Goal: Task Accomplishment & Management: Manage account settings

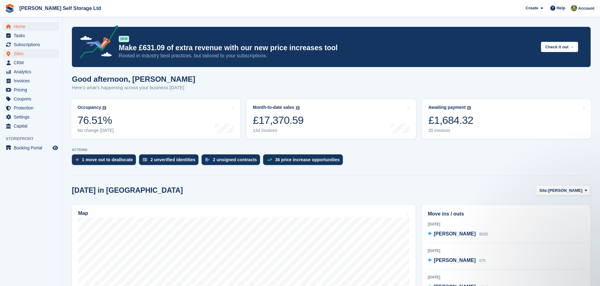
click at [27, 54] on span "Sites" at bounding box center [32, 53] width 37 height 9
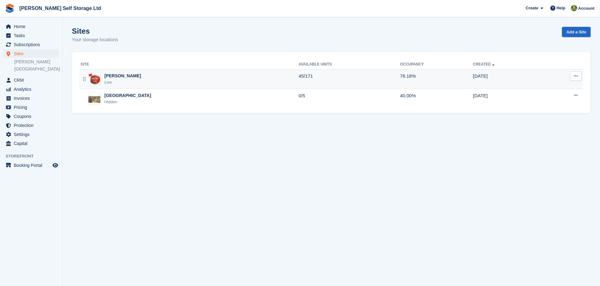
click at [124, 78] on div "Crosby Live" at bounding box center [190, 79] width 218 height 13
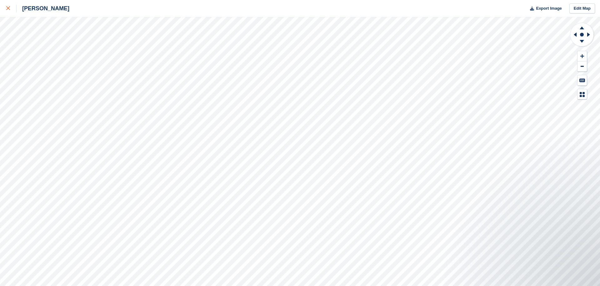
click at [10, 11] on div at bounding box center [11, 8] width 10 height 7
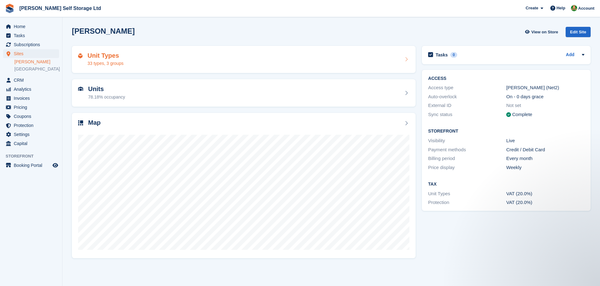
click at [123, 53] on h2 "Unit Types" at bounding box center [105, 55] width 36 height 7
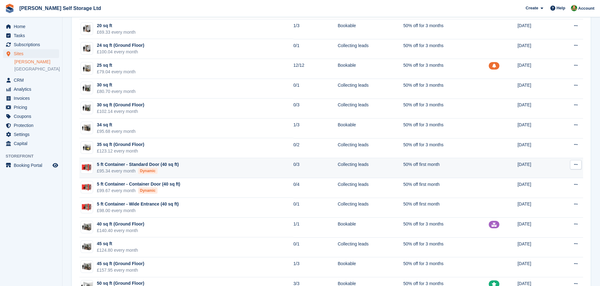
scroll to position [77, 0]
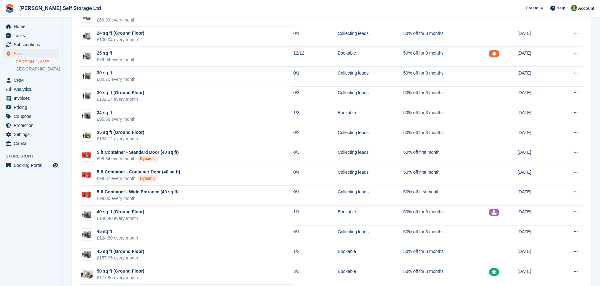
click at [68, 197] on section "Unit types Groups + Unit Type Name Available Status Promotion Nudge Created 15 …" at bounding box center [330, 289] width 537 height 733
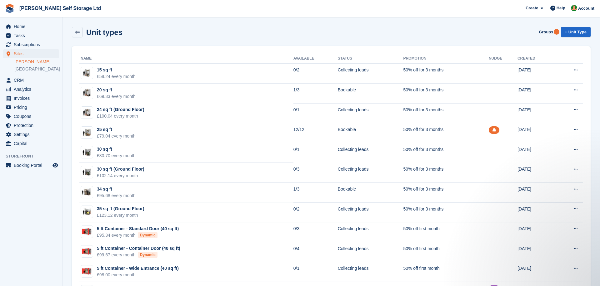
scroll to position [0, 0]
click at [18, 25] on span "Home" at bounding box center [32, 26] width 37 height 9
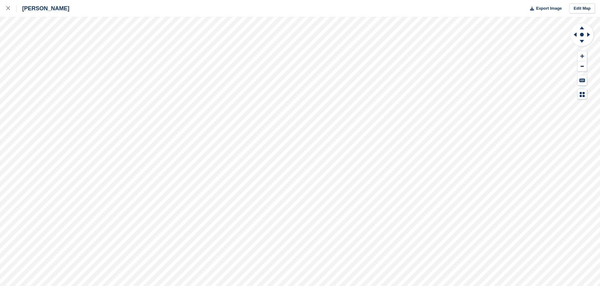
click at [65, 77] on div "[PERSON_NAME] Export Image Edit Map" at bounding box center [300, 143] width 600 height 286
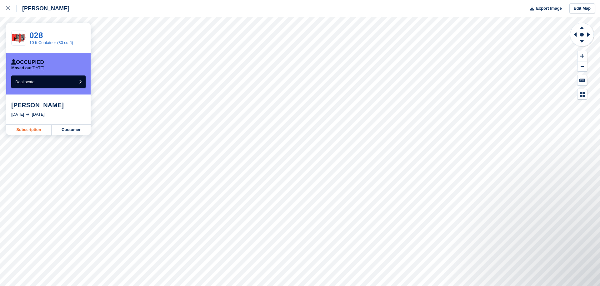
click at [28, 128] on link "Subscription" at bounding box center [28, 130] width 45 height 10
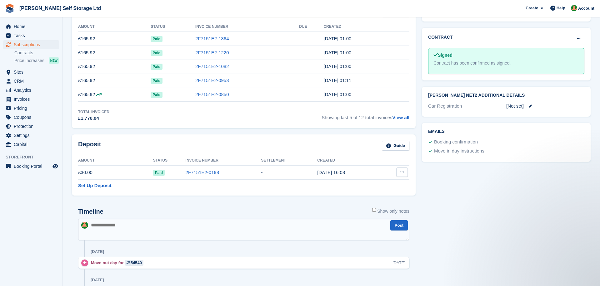
click at [402, 171] on icon at bounding box center [401, 172] width 3 height 4
click at [364, 184] on p "Settle deposit" at bounding box center [377, 185] width 54 height 8
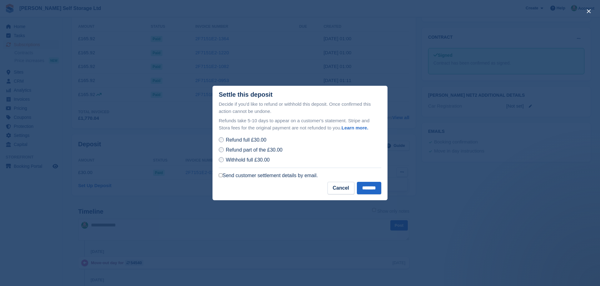
click at [260, 175] on label "Send customer settlement details by email." at bounding box center [268, 176] width 99 height 6
click at [362, 186] on input "*******" at bounding box center [369, 188] width 24 height 12
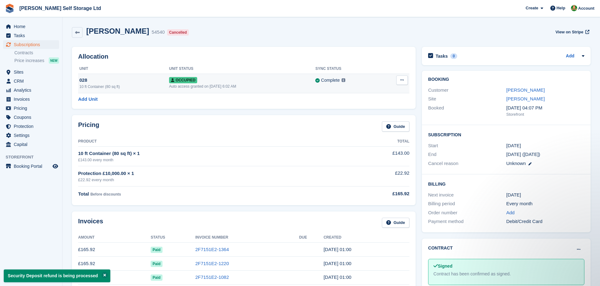
click at [406, 81] on button at bounding box center [402, 80] width 12 height 9
click at [367, 115] on p "Deallocate" at bounding box center [377, 114] width 54 height 8
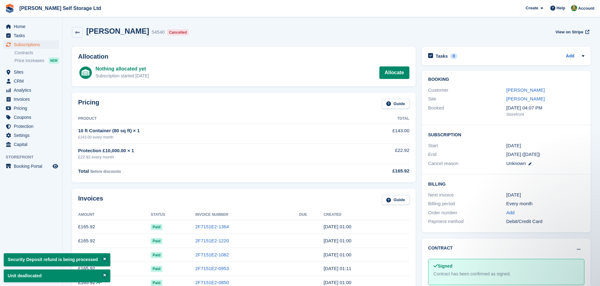
click at [199, 38] on div "Lorraine Ross 54540 Cancelled View on Stripe" at bounding box center [331, 34] width 525 height 20
click at [20, 22] on div "Home Tasks Subscriptions Subscriptions Subscriptions Contracts Price increases …" at bounding box center [31, 85] width 62 height 130
click at [20, 25] on span "Home" at bounding box center [32, 26] width 37 height 9
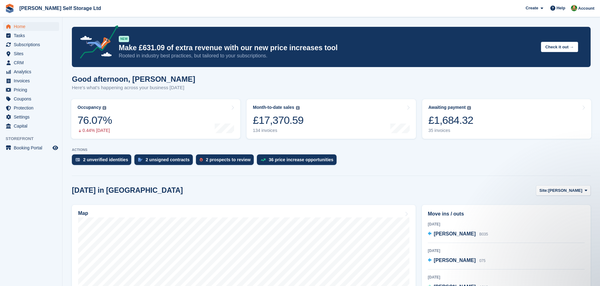
click at [256, 85] on div "Good afternoon, [PERSON_NAME] Here's what's happening across your business [DAT…" at bounding box center [331, 87] width 519 height 24
click at [34, 43] on span "Subscriptions" at bounding box center [32, 44] width 37 height 9
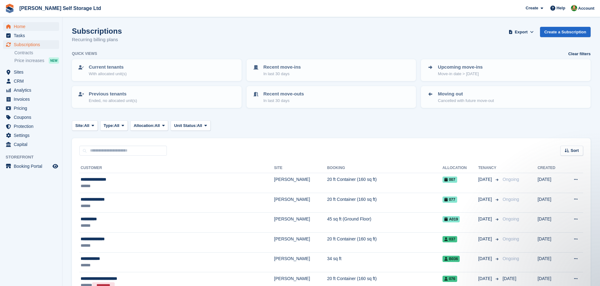
click at [29, 26] on span "Home" at bounding box center [32, 26] width 37 height 9
